Goal: Task Accomplishment & Management: Use online tool/utility

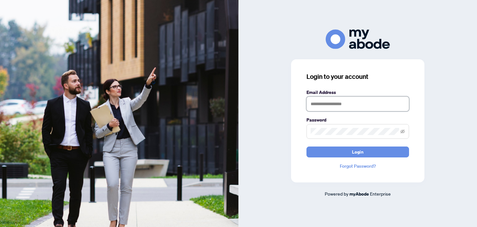
click at [332, 101] on input "text" at bounding box center [358, 104] width 103 height 15
type input "**********"
click at [307, 147] on button "Login" at bounding box center [358, 152] width 103 height 11
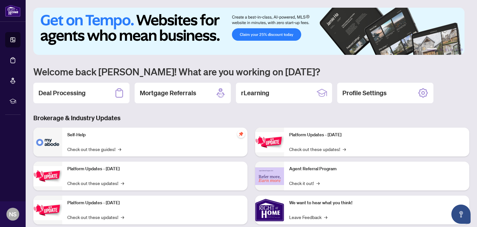
click at [89, 93] on div "Deal Processing" at bounding box center [81, 93] width 96 height 21
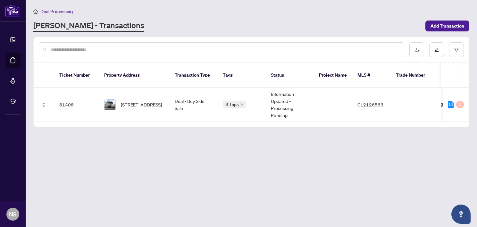
click at [301, 102] on td "Information Updated - Processing Pending" at bounding box center [290, 105] width 48 height 34
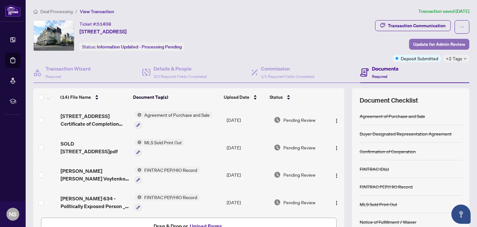
click at [447, 43] on span "Update for Admin Review" at bounding box center [440, 44] width 52 height 10
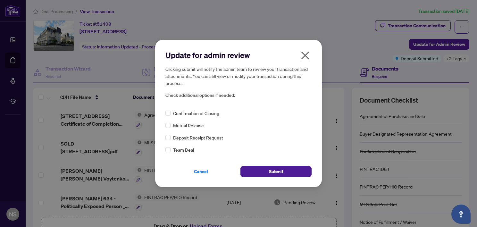
click at [305, 56] on icon "close" at bounding box center [305, 55] width 10 height 10
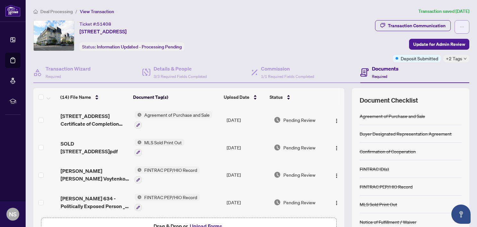
click at [460, 26] on icon "ellipsis" at bounding box center [462, 27] width 4 height 4
